Goal: Information Seeking & Learning: Learn about a topic

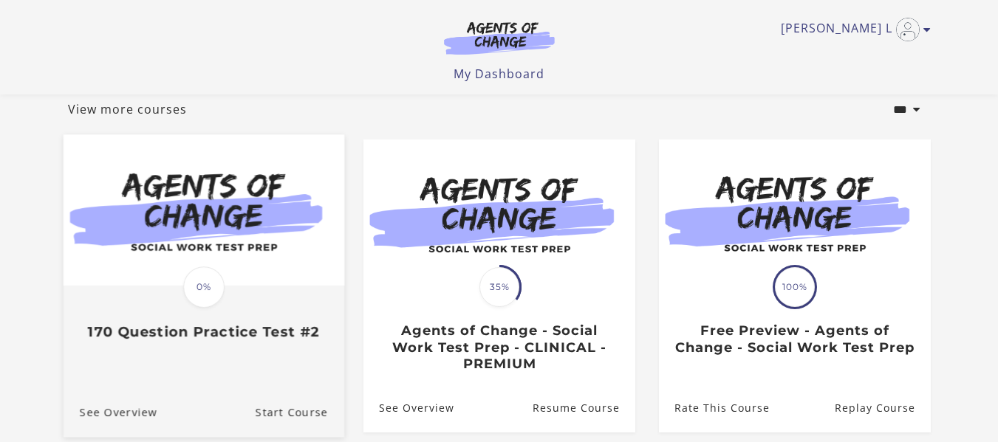
scroll to position [74, 0]
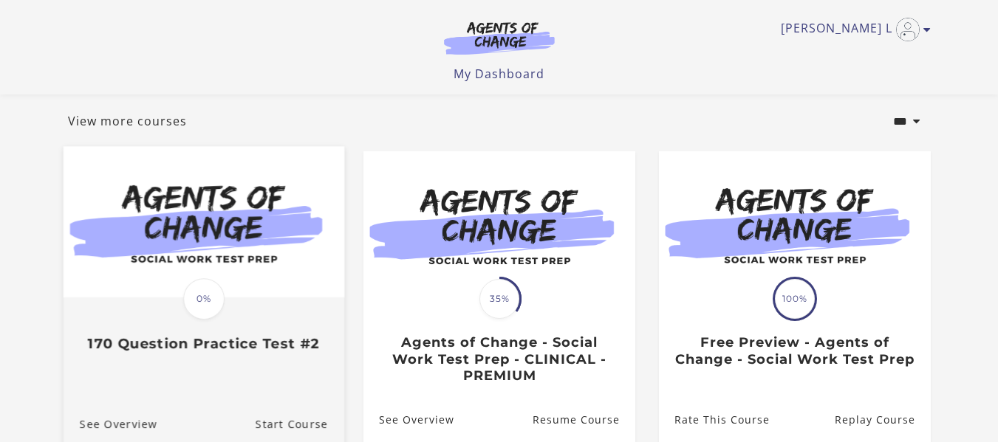
click at [151, 256] on img at bounding box center [203, 221] width 281 height 151
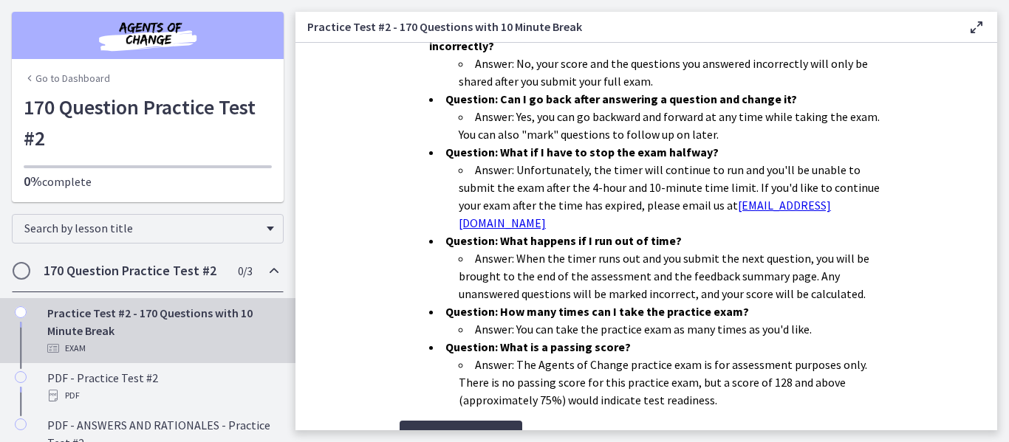
scroll to position [549, 0]
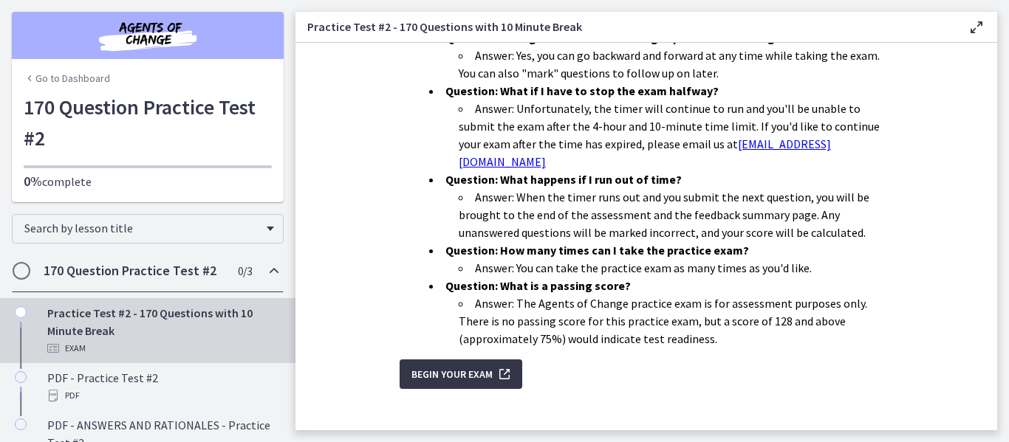
click at [455, 366] on span "Begin Your Exam" at bounding box center [451, 375] width 81 height 18
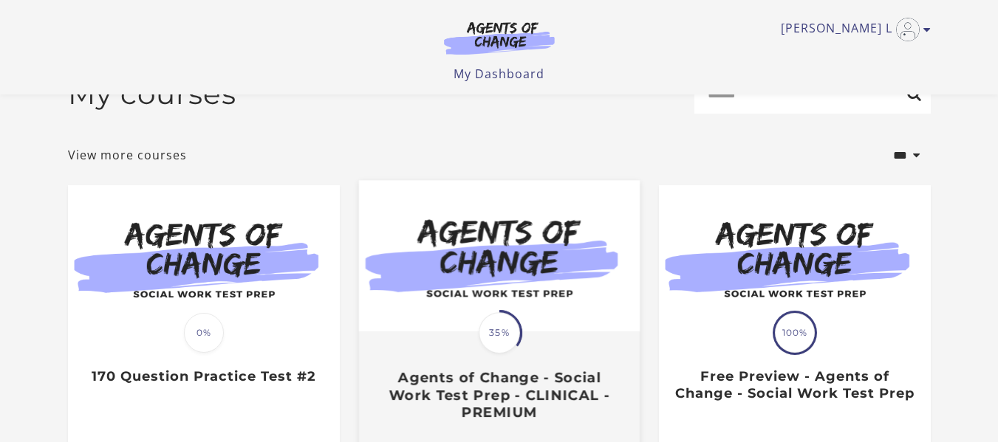
scroll to position [295, 0]
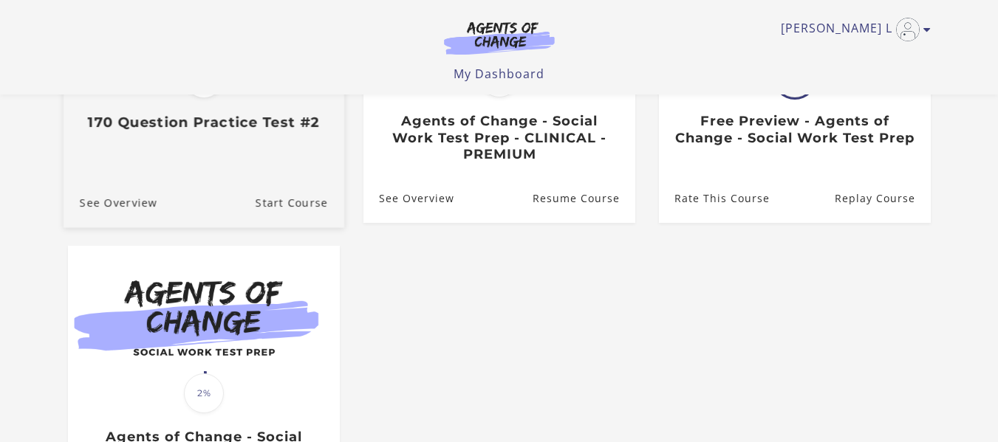
click at [259, 127] on h3 "170 Question Practice Test #2" at bounding box center [203, 122] width 248 height 17
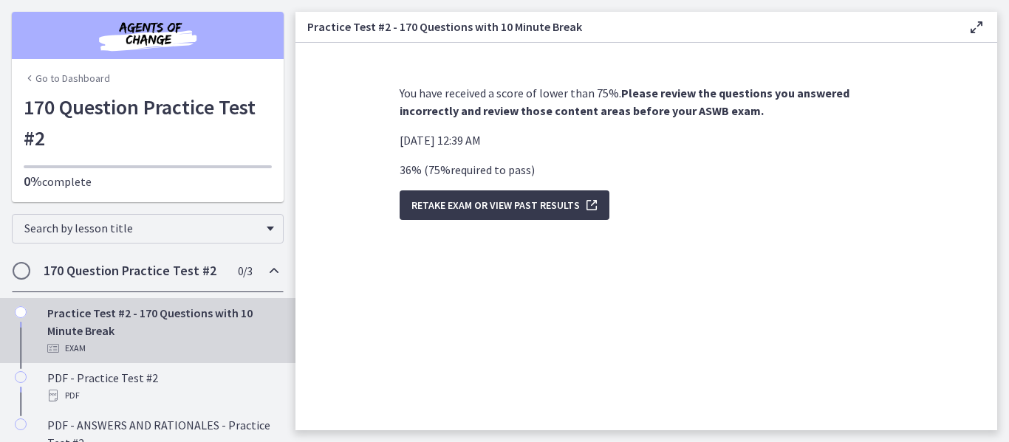
click at [19, 270] on span "Chapters" at bounding box center [21, 271] width 15 height 15
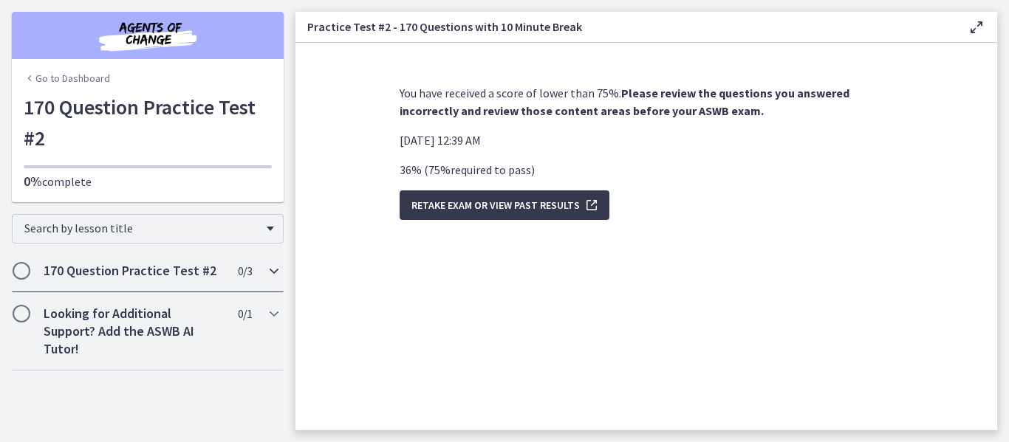
click at [21, 270] on span "Chapters" at bounding box center [21, 271] width 15 height 15
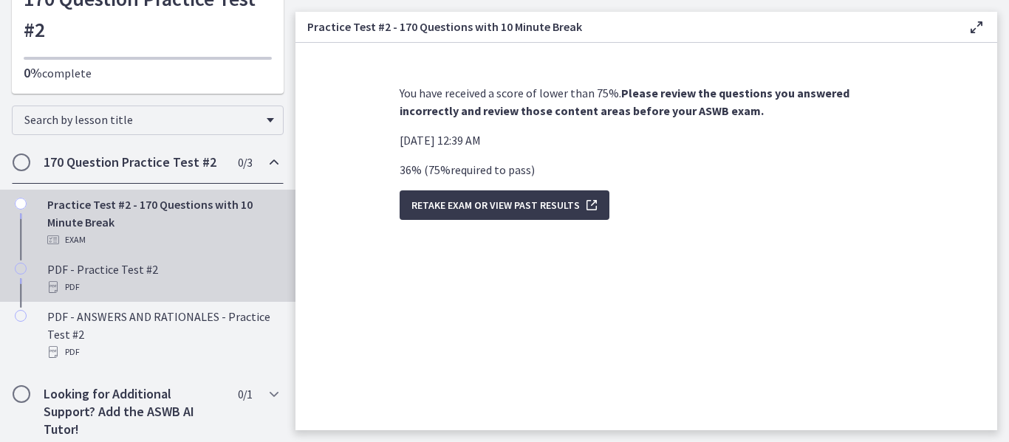
scroll to position [117, 0]
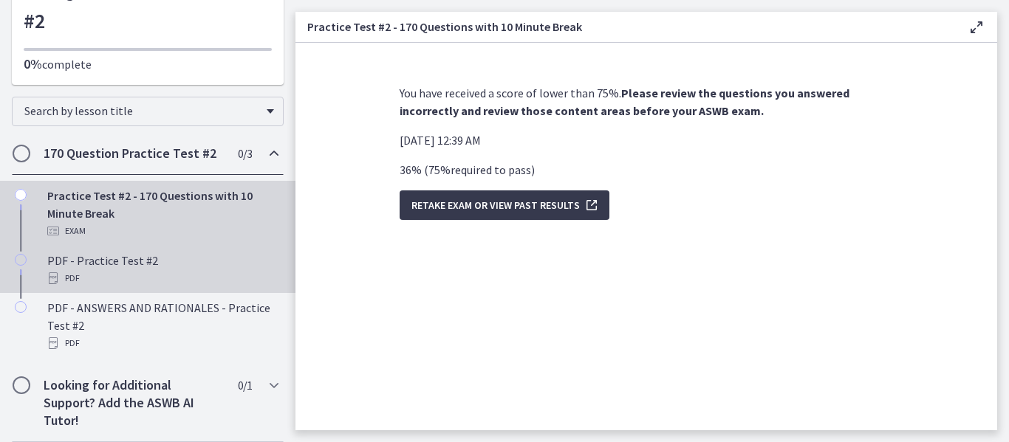
click at [121, 267] on div "PDF - Practice Test #2 PDF" at bounding box center [162, 269] width 230 height 35
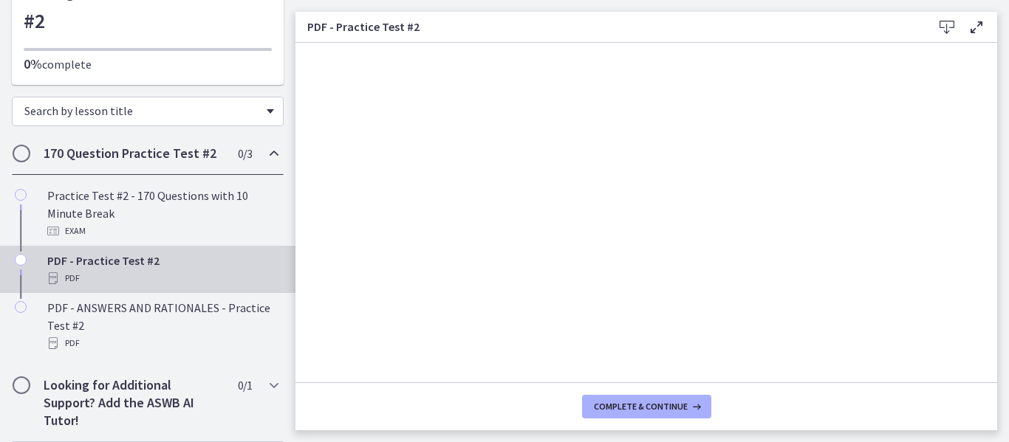
click at [148, 144] on div "170 Question Practice Test #2 0 / 3 Completed" at bounding box center [148, 153] width 272 height 43
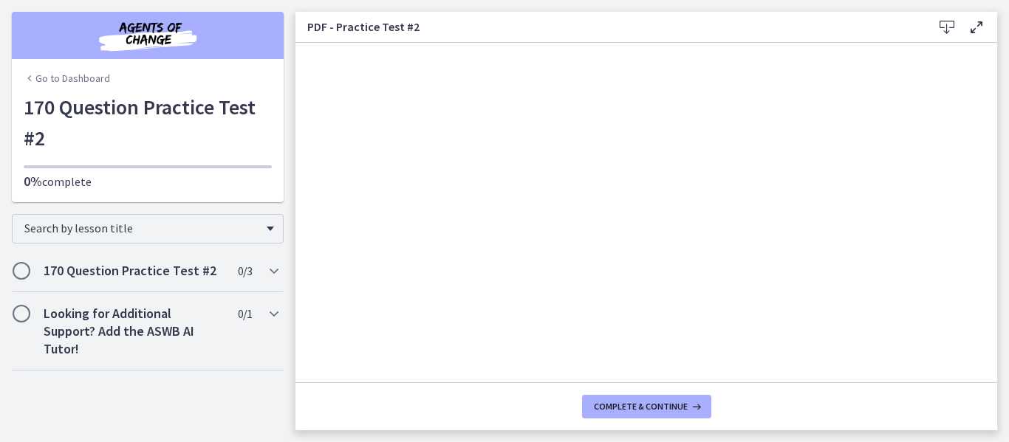
click at [154, 100] on h1 "170 Question Practice Test #2" at bounding box center [148, 123] width 248 height 62
click at [272, 266] on icon "Chapters" at bounding box center [274, 271] width 18 height 18
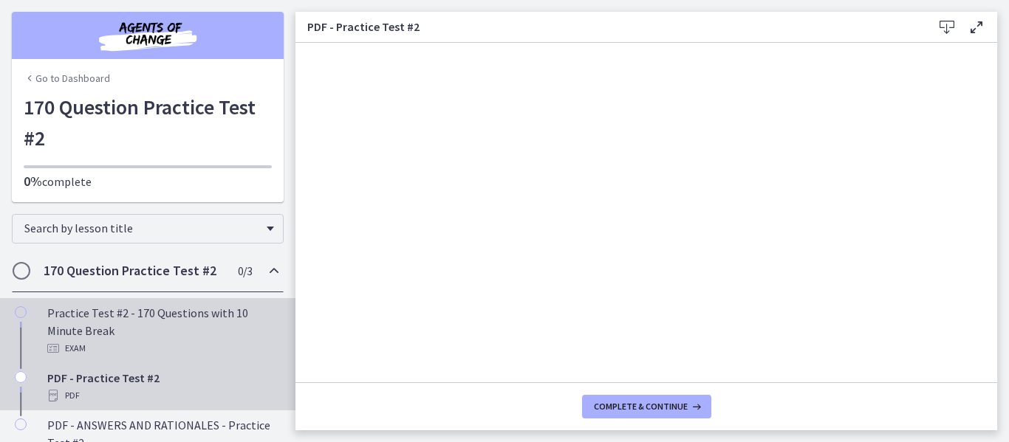
click at [166, 315] on div "Practice Test #2 - 170 Questions with 10 Minute Break Exam" at bounding box center [162, 330] width 230 height 53
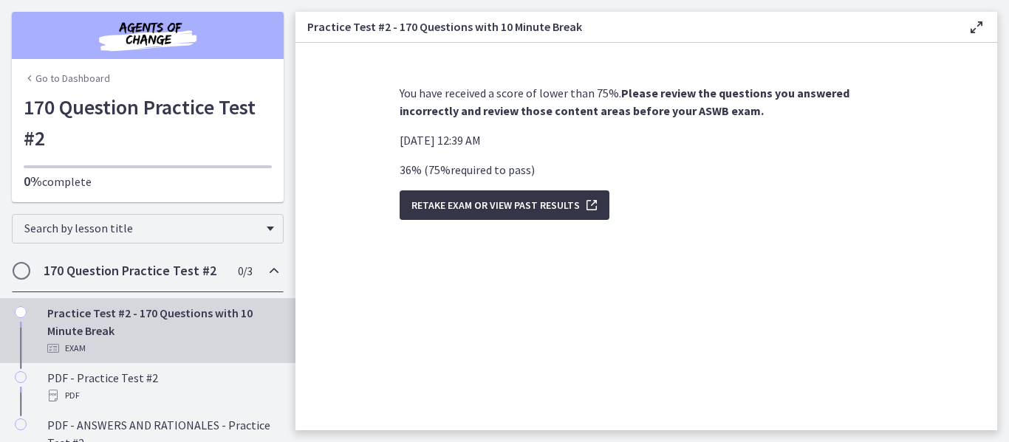
click at [510, 200] on span "Retake Exam OR View Past Results" at bounding box center [495, 205] width 168 height 18
